Goal: Book appointment/travel/reservation

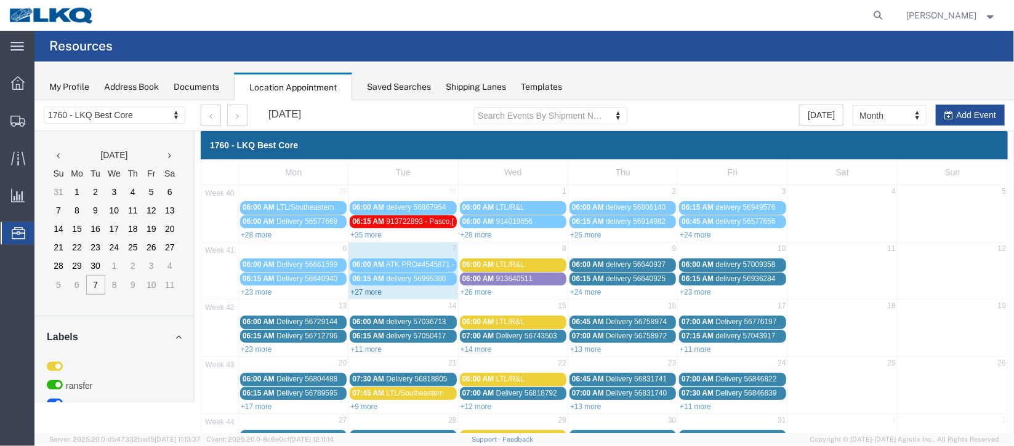
click at [367, 289] on link "+27 more" at bounding box center [365, 292] width 31 height 9
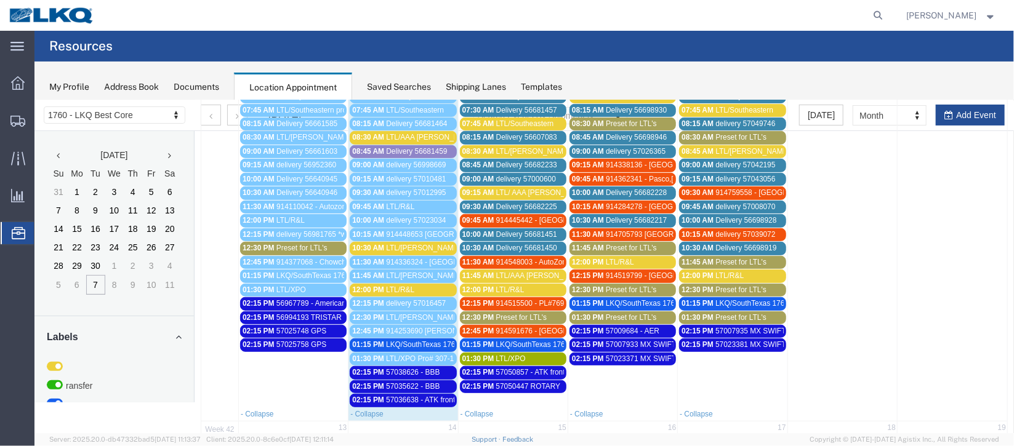
scroll to position [276, 0]
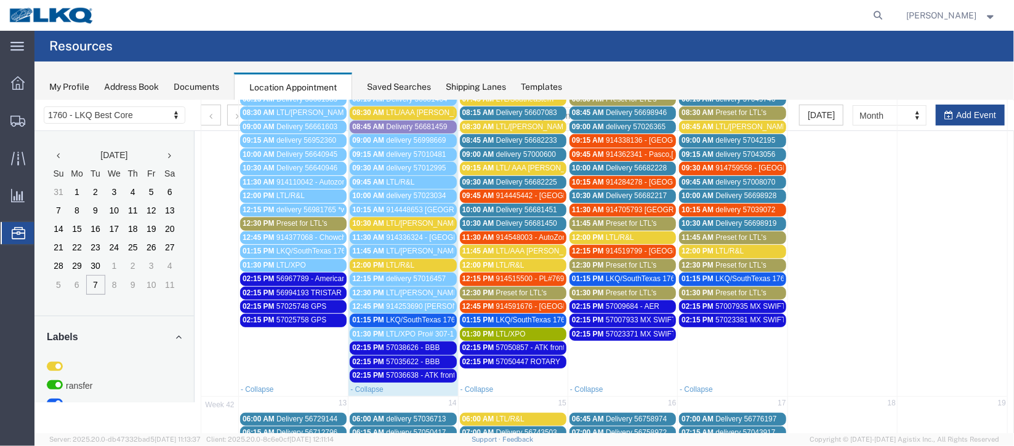
click at [414, 315] on span "LKQ/SouthTexas 1762" at bounding box center [421, 319] width 73 height 9
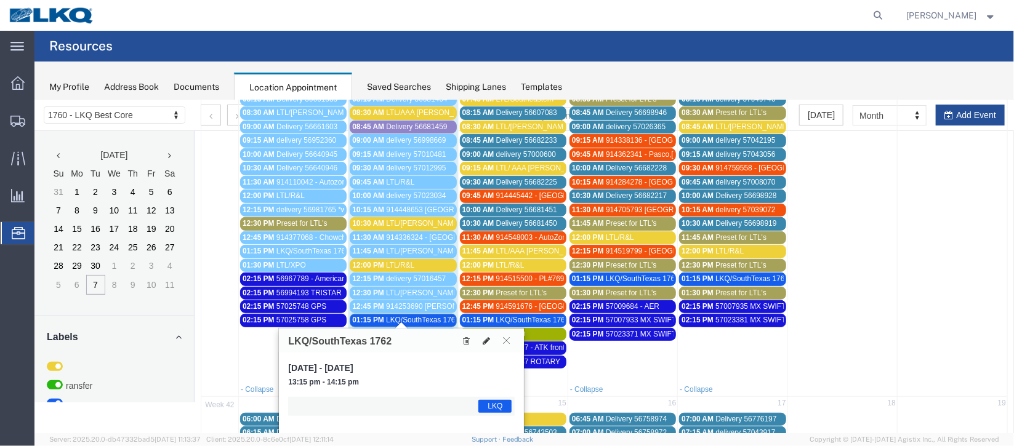
click at [485, 341] on icon at bounding box center [485, 340] width 7 height 9
select select "1"
select select "22"
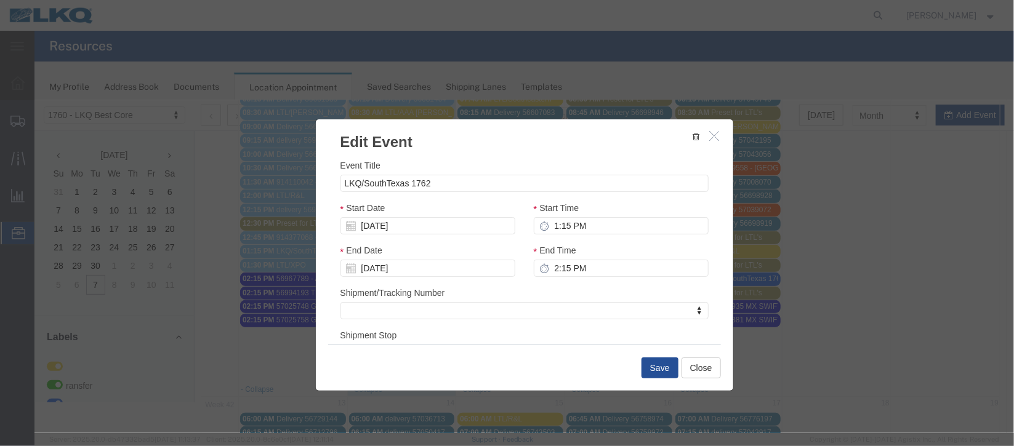
scroll to position [151, 0]
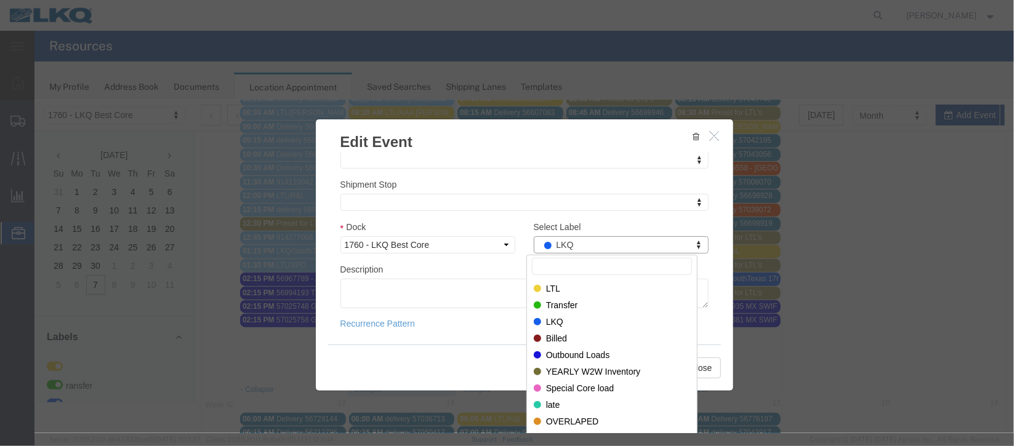
type input "e"
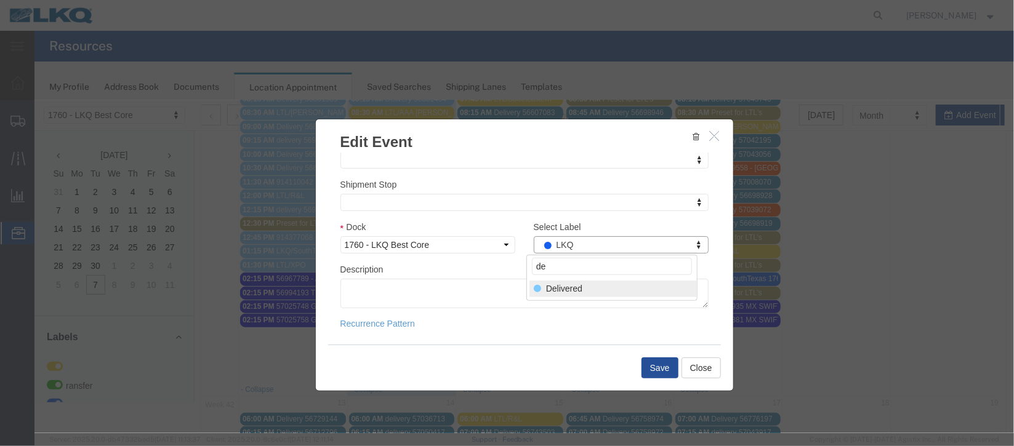
type input "de"
select select "40"
click at [650, 361] on button "Save" at bounding box center [659, 367] width 37 height 21
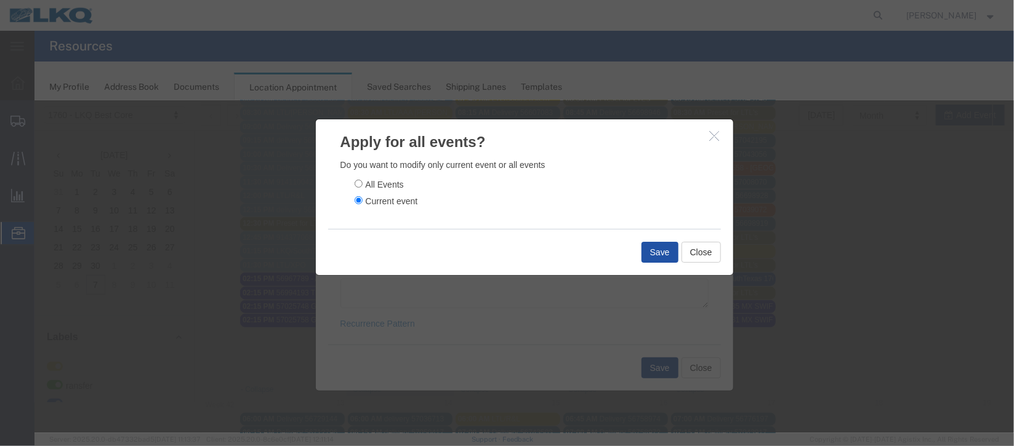
click at [667, 259] on button "Save" at bounding box center [659, 251] width 37 height 21
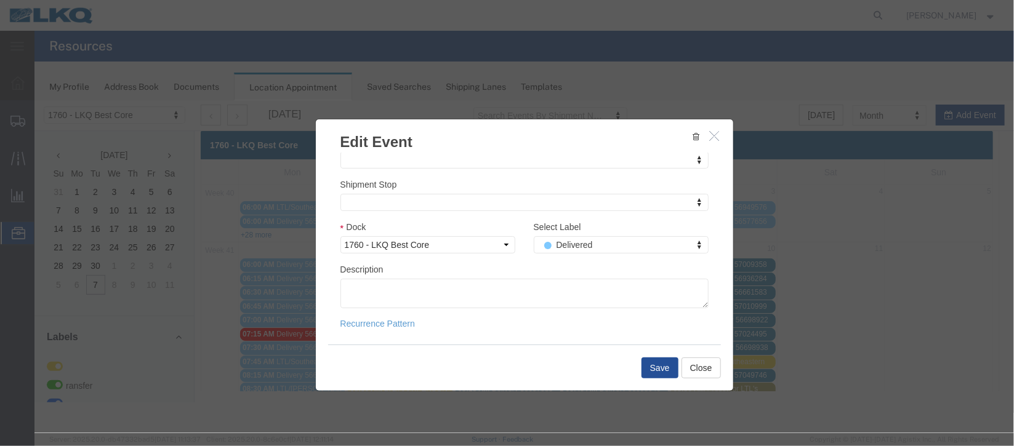
scroll to position [0, 0]
